Goal: Entertainment & Leisure: Consume media (video, audio)

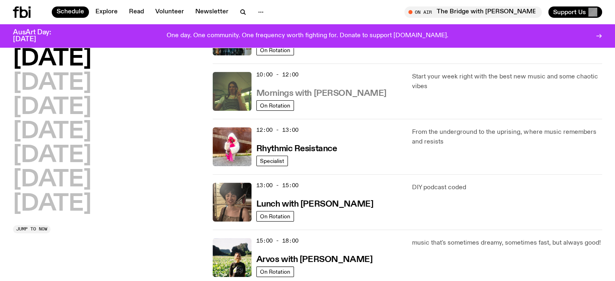
scroll to position [121, 0]
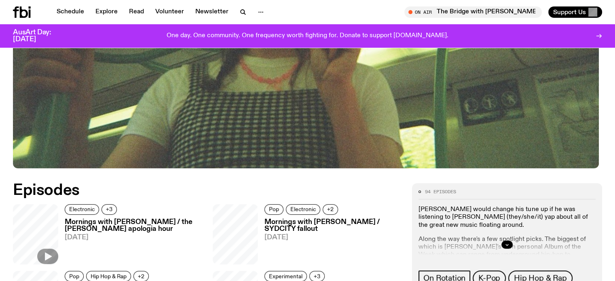
scroll to position [320, 0]
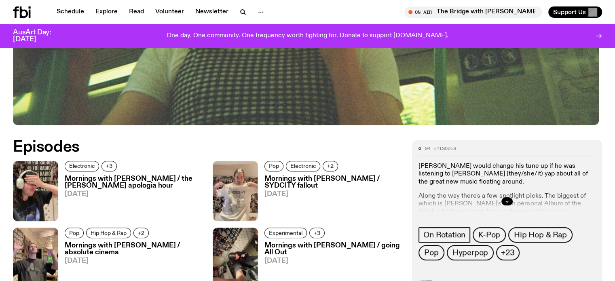
click at [92, 184] on h3 "Mornings with [PERSON_NAME] / the [PERSON_NAME] apologia hour" at bounding box center [134, 183] width 138 height 14
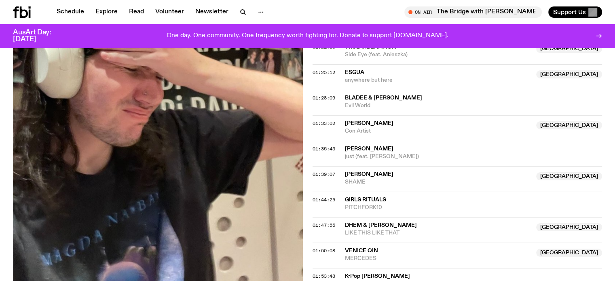
scroll to position [890, 0]
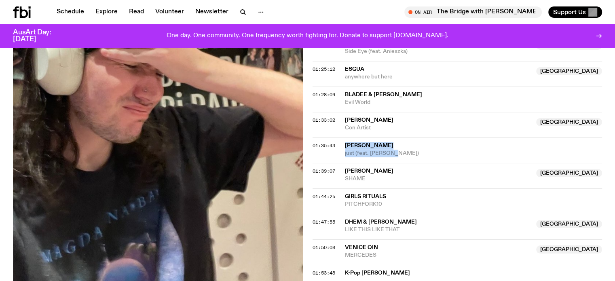
drag, startPoint x: 345, startPoint y: 105, endPoint x: 392, endPoint y: 117, distance: 48.5
click at [392, 142] on div "[PERSON_NAME] just (feat. [PERSON_NAME])" at bounding box center [474, 149] width 258 height 15
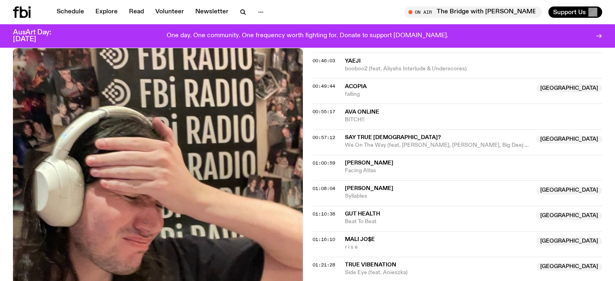
scroll to position [647, 0]
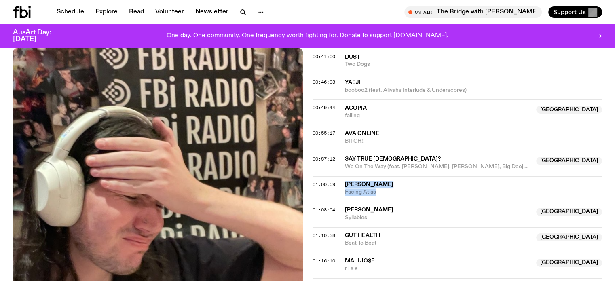
drag, startPoint x: 345, startPoint y: 145, endPoint x: 377, endPoint y: 156, distance: 34.3
click at [377, 181] on div "[PERSON_NAME] Facing Atlas" at bounding box center [474, 188] width 258 height 15
